Goal: Use online tool/utility: Utilize a website feature to perform a specific function

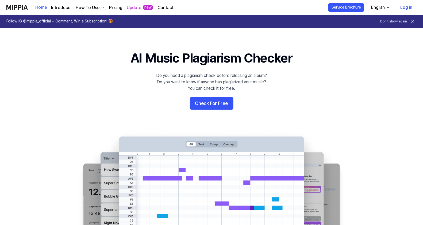
click at [409, 6] on link "Log in" at bounding box center [406, 7] width 21 height 15
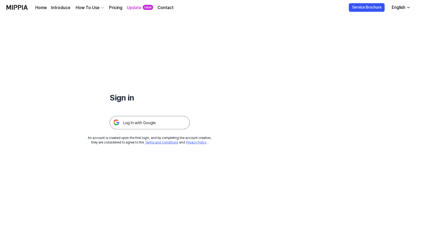
click at [146, 120] on img at bounding box center [150, 122] width 80 height 13
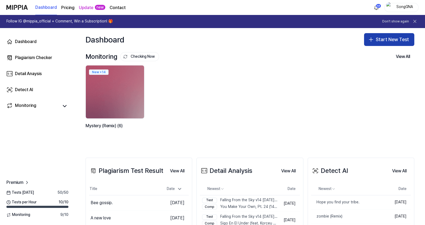
click at [395, 40] on button "Start New Test" at bounding box center [389, 39] width 50 height 13
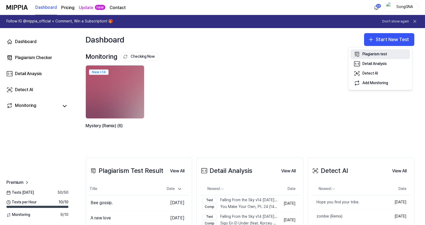
click at [375, 54] on div "Plagiarism test" at bounding box center [374, 54] width 25 height 5
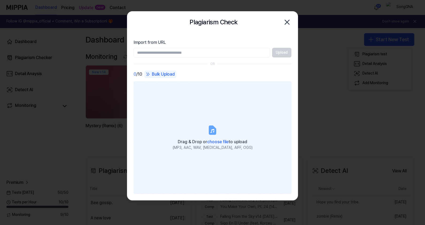
click at [208, 139] on div "Drag & Drop or choose file to upload" at bounding box center [213, 141] width 80 height 7
click at [0, 0] on input "Drag & Drop or choose file to upload (MP3, AAC, WAV, FLAC, AIFF, OGG)" at bounding box center [0, 0] width 0 height 0
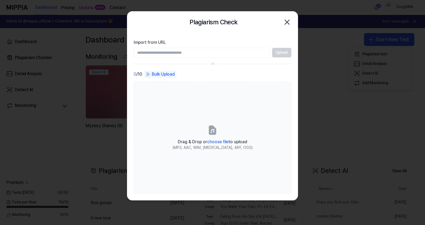
click at [286, 22] on icon "button" at bounding box center [287, 22] width 9 height 9
